Goal: Task Accomplishment & Management: Use online tool/utility

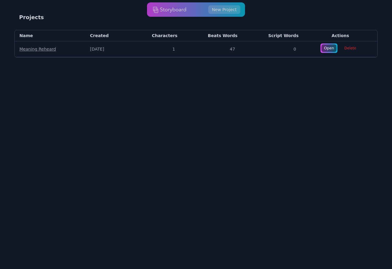
click at [322, 44] on link "Open" at bounding box center [329, 48] width 17 height 10
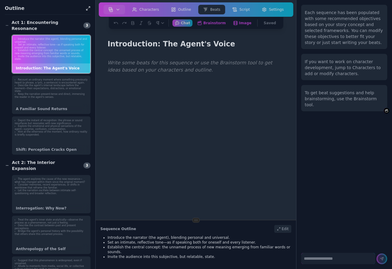
drag, startPoint x: 111, startPoint y: 65, endPoint x: 177, endPoint y: 77, distance: 67.6
click at [177, 77] on div at bounding box center [196, 191] width 182 height 269
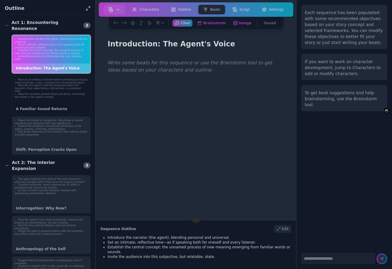
click at [43, 93] on li "Keep the narration present-tense and direct, immersing the reader in the agent'…" at bounding box center [51, 96] width 73 height 6
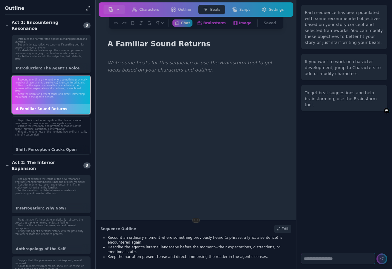
click at [60, 125] on li "Explore the emotional and physical sensations of the agent—surprise, confusion,…" at bounding box center [51, 128] width 73 height 6
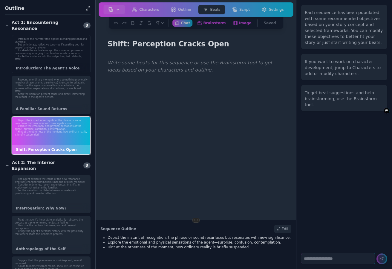
click at [64, 49] on li "Establish the central concept: the unnamed process of new meaning emerging from…" at bounding box center [51, 52] width 73 height 6
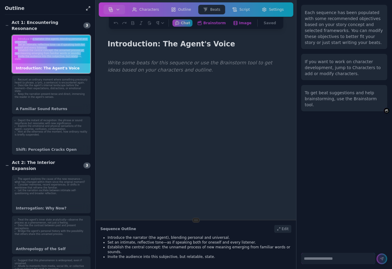
drag, startPoint x: 32, startPoint y: 35, endPoint x: 75, endPoint y: 51, distance: 45.5
click at [75, 51] on ul "Introduce the narrator (the agent), blending personal and universal. Set an int…" at bounding box center [51, 49] width 73 height 23
click at [75, 55] on li "Invite the audience into this subjective, but relatable, state." at bounding box center [51, 58] width 73 height 6
drag, startPoint x: 75, startPoint y: 51, endPoint x: 63, endPoint y: 41, distance: 15.3
click at [63, 41] on ul "Introduce the narrator (the agent), blending personal and universal. Set an int…" at bounding box center [51, 49] width 73 height 23
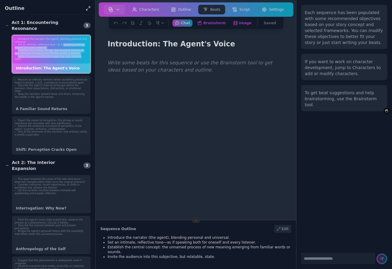
click at [63, 43] on li "Set an intimate, reflective tone—as if speaking both for oneself and every list…" at bounding box center [51, 46] width 73 height 6
click at [90, 7] on icon at bounding box center [88, 8] width 5 height 7
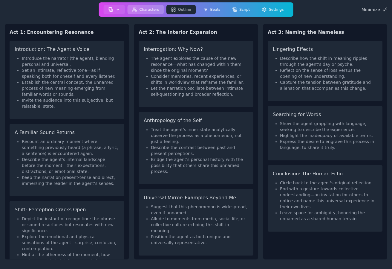
click at [151, 7] on button "Characters" at bounding box center [146, 10] width 36 height 10
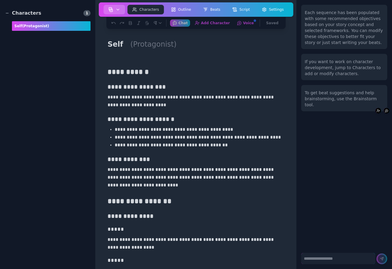
click at [113, 12] on button "button" at bounding box center [115, 10] width 22 height 10
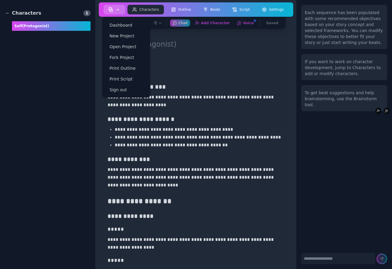
click at [115, 10] on button "button" at bounding box center [115, 10] width 22 height 10
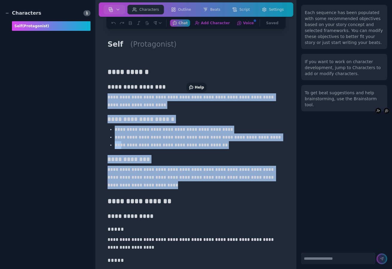
drag, startPoint x: 113, startPoint y: 92, endPoint x: 227, endPoint y: 186, distance: 147.2
click at [227, 186] on p "**********" at bounding box center [196, 177] width 177 height 23
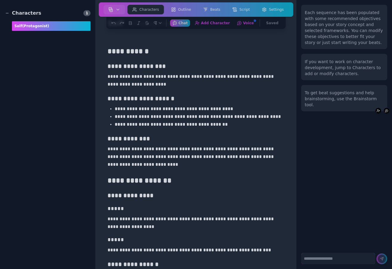
scroll to position [28, 0]
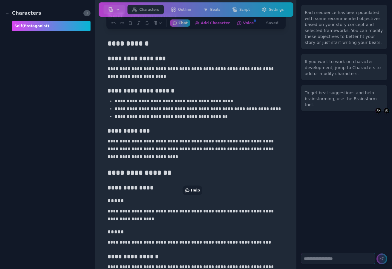
drag, startPoint x: 219, startPoint y: 222, endPoint x: 177, endPoint y: 227, distance: 42.2
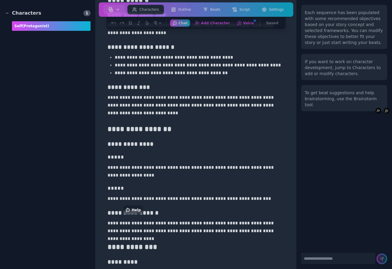
scroll to position [73, 0]
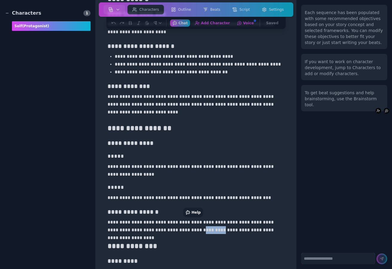
drag, startPoint x: 177, startPoint y: 227, endPoint x: 193, endPoint y: 227, distance: 16.2
click at [193, 227] on p "**********" at bounding box center [196, 226] width 177 height 16
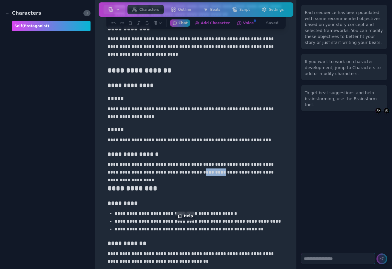
scroll to position [131, 0]
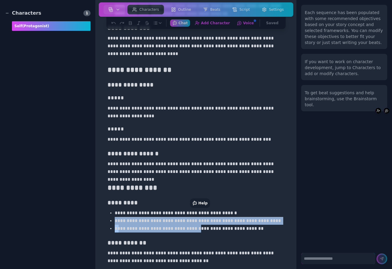
drag, startPoint x: 193, startPoint y: 227, endPoint x: 237, endPoint y: 213, distance: 46.9
click at [237, 213] on ul "**********" at bounding box center [196, 220] width 177 height 23
click at [237, 213] on p "**********" at bounding box center [200, 213] width 170 height 8
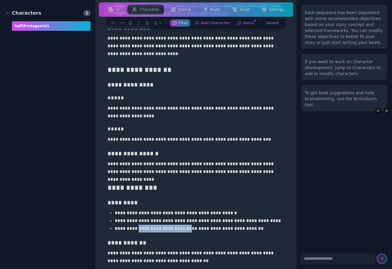
drag, startPoint x: 137, startPoint y: 230, endPoint x: 185, endPoint y: 228, distance: 48.2
click at [185, 228] on p "**********" at bounding box center [200, 229] width 170 height 8
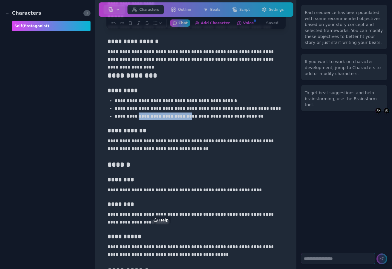
scroll to position [245, 0]
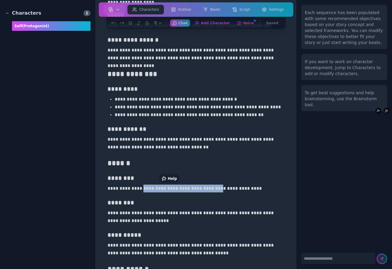
drag, startPoint x: 140, startPoint y: 192, endPoint x: 226, endPoint y: 190, distance: 85.6
click at [226, 190] on p "**********" at bounding box center [196, 189] width 177 height 8
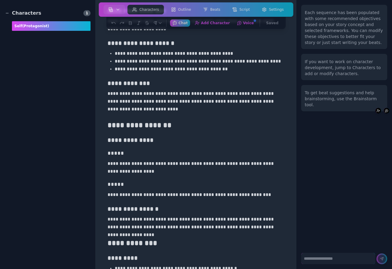
scroll to position [0, 0]
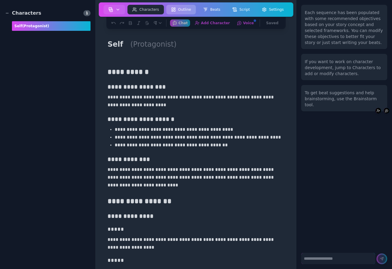
click at [190, 11] on button "Outline" at bounding box center [181, 10] width 30 height 10
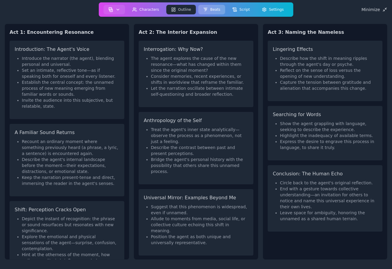
click at [217, 12] on button "Beats" at bounding box center [211, 10] width 27 height 10
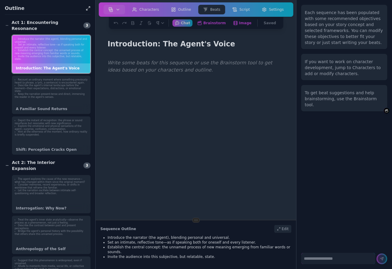
drag, startPoint x: 164, startPoint y: 70, endPoint x: 249, endPoint y: 64, distance: 85.1
click at [249, 64] on div at bounding box center [196, 191] width 182 height 269
drag, startPoint x: 159, startPoint y: 61, endPoint x: 225, endPoint y: 72, distance: 66.4
click at [231, 69] on div at bounding box center [196, 191] width 182 height 269
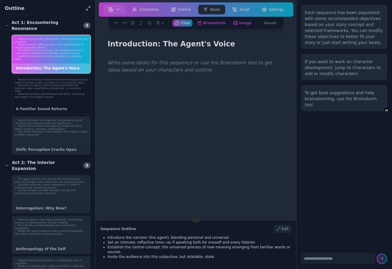
click at [59, 84] on li "Describe the agent's internal landscape before the moment—their expectations, d…" at bounding box center [51, 88] width 73 height 9
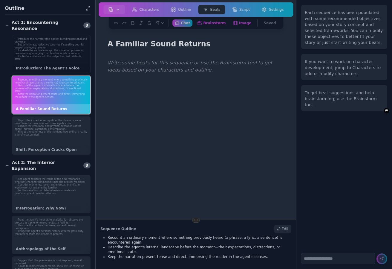
click at [63, 43] on li "Set an intimate, reflective tone—as if speaking both for oneself and every list…" at bounding box center [51, 46] width 73 height 6
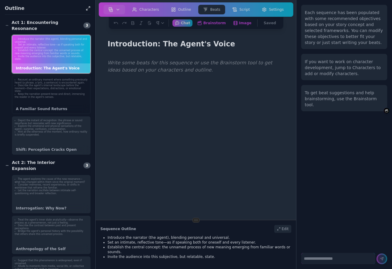
click at [66, 84] on li "Describe the agent's internal landscape before the moment—their expectations, d…" at bounding box center [51, 88] width 73 height 9
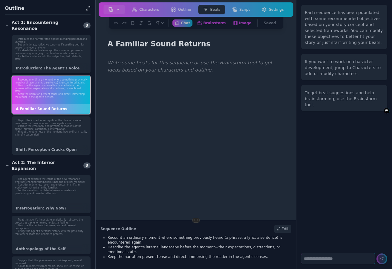
drag, startPoint x: 131, startPoint y: 63, endPoint x: 126, endPoint y: 83, distance: 20.6
click at [191, 65] on p at bounding box center [196, 63] width 177 height 8
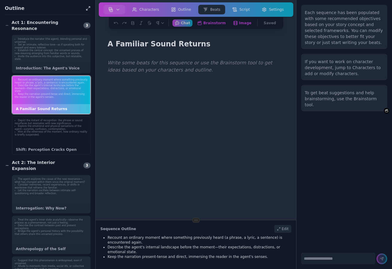
click at [78, 125] on li "Explore the emotional and physical sensations of the agent—surprise, confusion,…" at bounding box center [51, 128] width 73 height 6
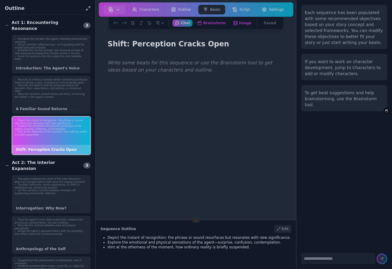
click at [23, 138] on div "Depict the instant of recognition: the phrase or sound resurfaces but resonates…" at bounding box center [51, 135] width 79 height 38
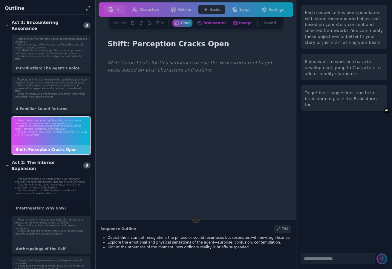
click at [41, 189] on li "Let the narration oscillate between intimate self-questioning and broader refle…" at bounding box center [51, 192] width 73 height 6
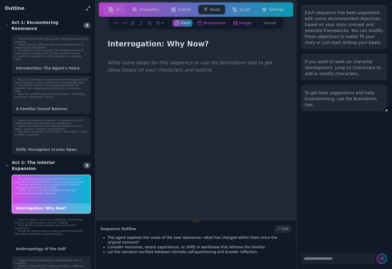
click at [58, 224] on li "Describe the contrast between past and present perceptions." at bounding box center [51, 227] width 73 height 6
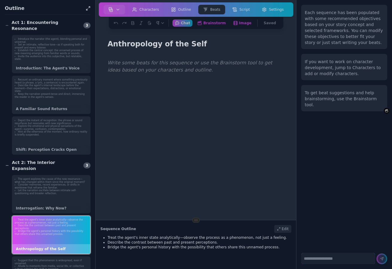
scroll to position [9, 0]
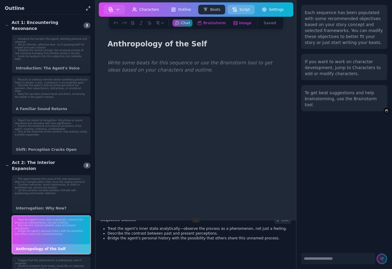
click at [234, 10] on icon at bounding box center [235, 10] width 4 height 4
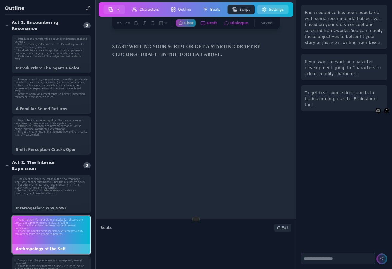
click at [264, 9] on circle at bounding box center [264, 9] width 1 height 1
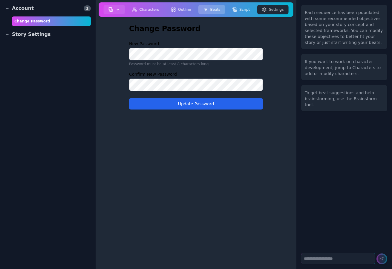
click at [214, 11] on button "Beats" at bounding box center [211, 10] width 27 height 10
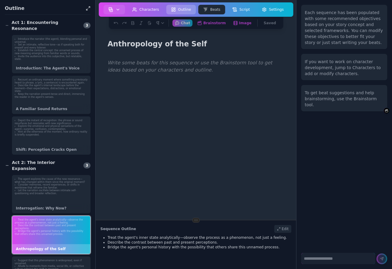
click at [180, 9] on button "Outline" at bounding box center [181, 10] width 30 height 10
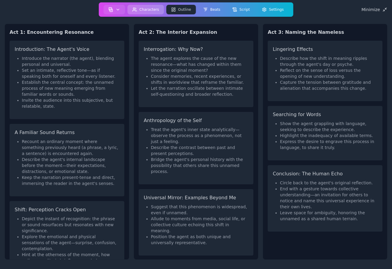
click at [153, 11] on button "Characters" at bounding box center [146, 10] width 36 height 10
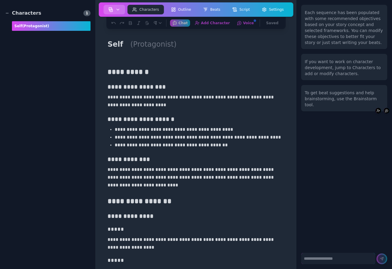
click at [112, 11] on img "button" at bounding box center [111, 9] width 5 height 5
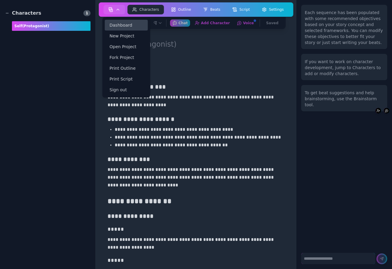
click at [120, 26] on link "Dashboard" at bounding box center [126, 25] width 43 height 11
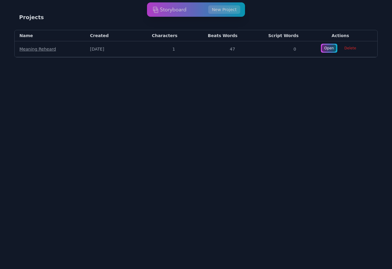
click at [41, 51] on link "Meaning Reheard" at bounding box center [37, 49] width 36 height 5
